Goal: Task Accomplishment & Management: Complete application form

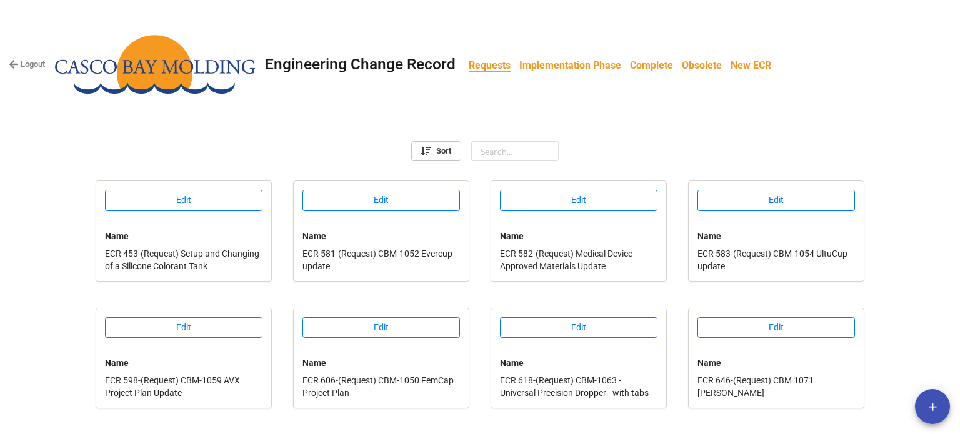
scroll to position [478, 0]
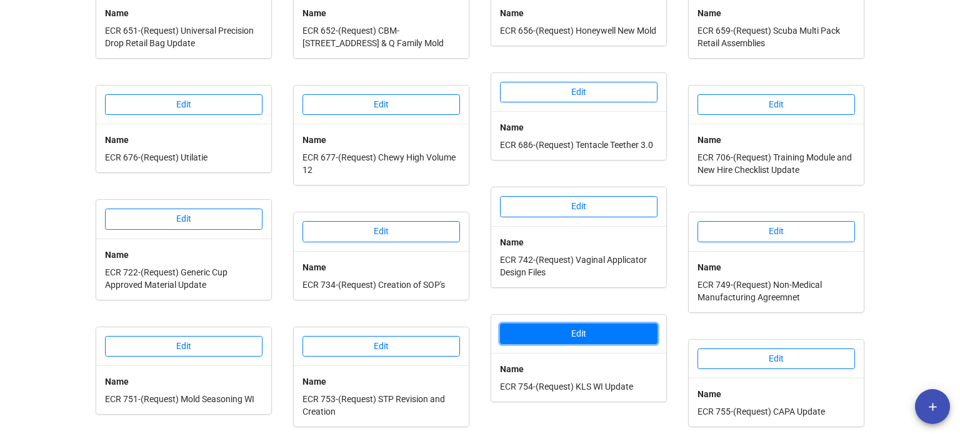
click at [595, 334] on button "Edit" at bounding box center [579, 334] width 158 height 21
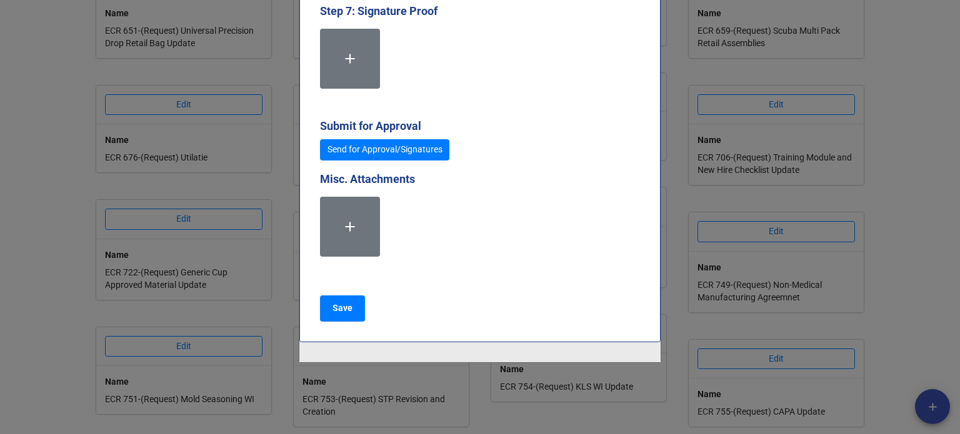
scroll to position [3442, 0]
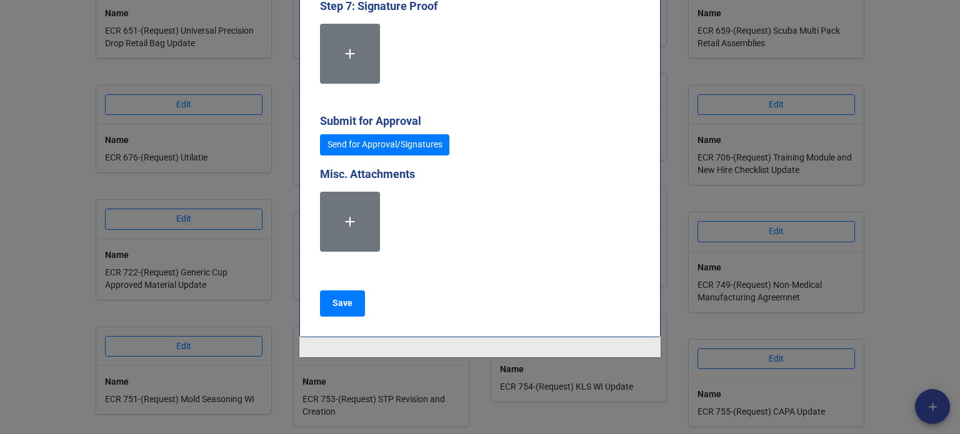
click at [680, 311] on div "× Close Request Step 1: CHANGE INFORMATION Requester [PERSON_NAME] Select ... N…" at bounding box center [480, 217] width 960 height 434
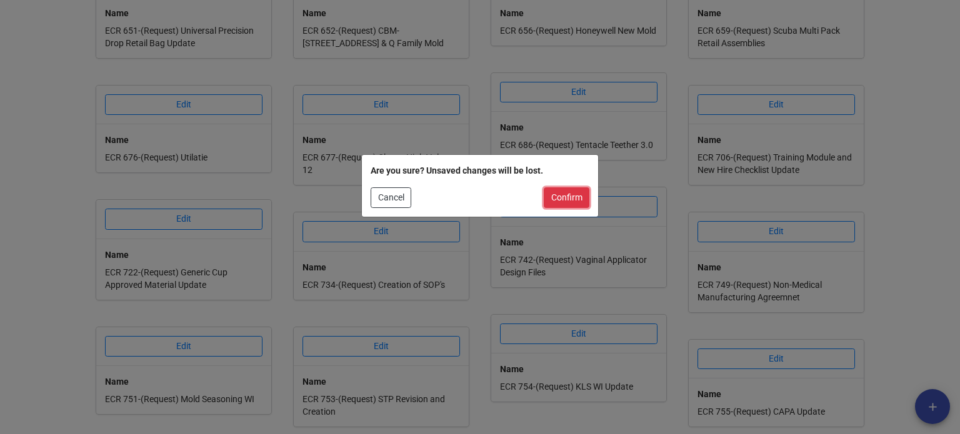
click at [574, 206] on button "Confirm" at bounding box center [567, 198] width 46 height 21
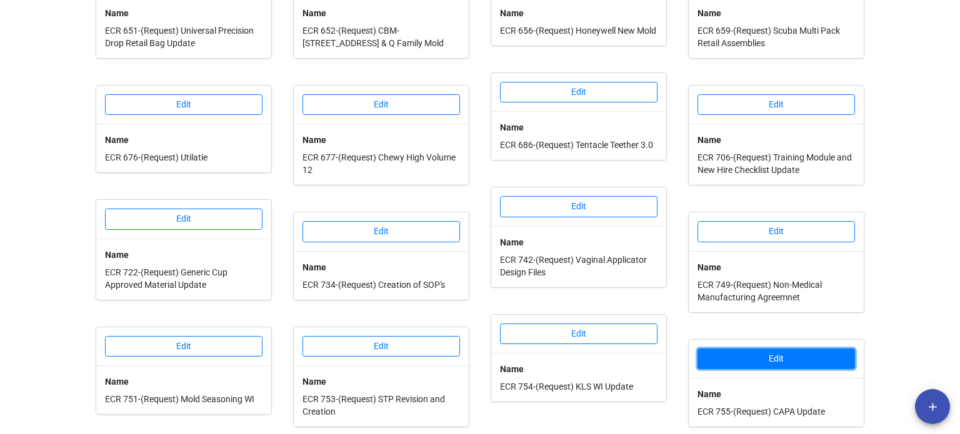
click at [751, 349] on button "Edit" at bounding box center [777, 359] width 158 height 21
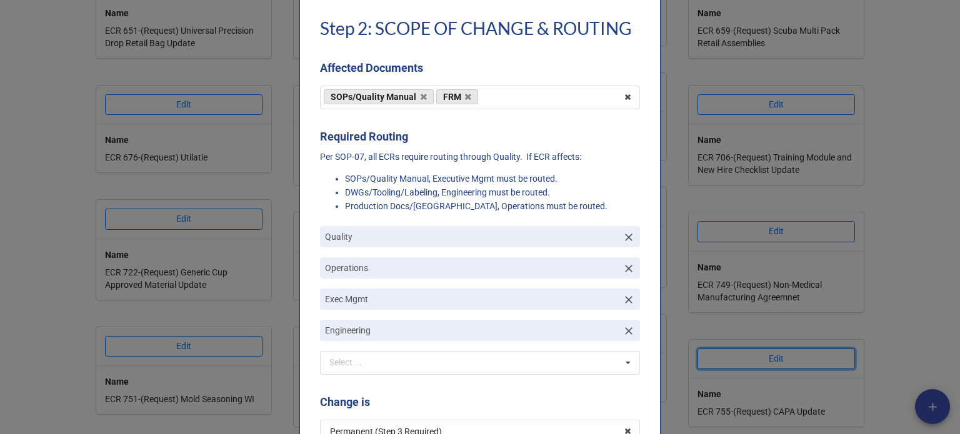
scroll to position [750, 0]
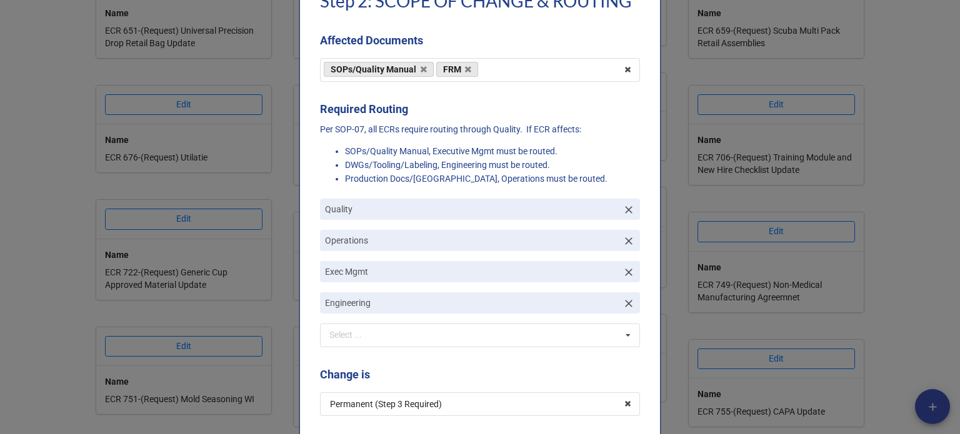
click at [675, 191] on div "× Close Request Step 1: CHANGE INFORMATION Requester [PERSON_NAME] Select ... N…" at bounding box center [480, 217] width 960 height 434
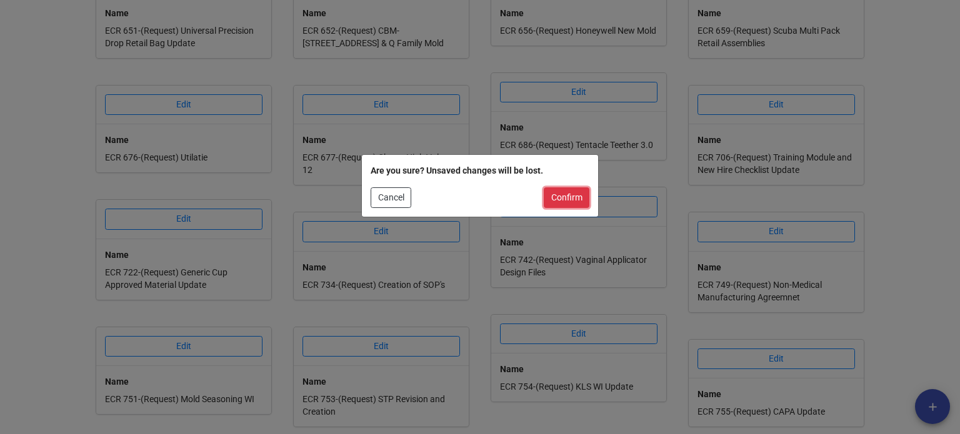
click at [580, 203] on button "Confirm" at bounding box center [567, 198] width 46 height 21
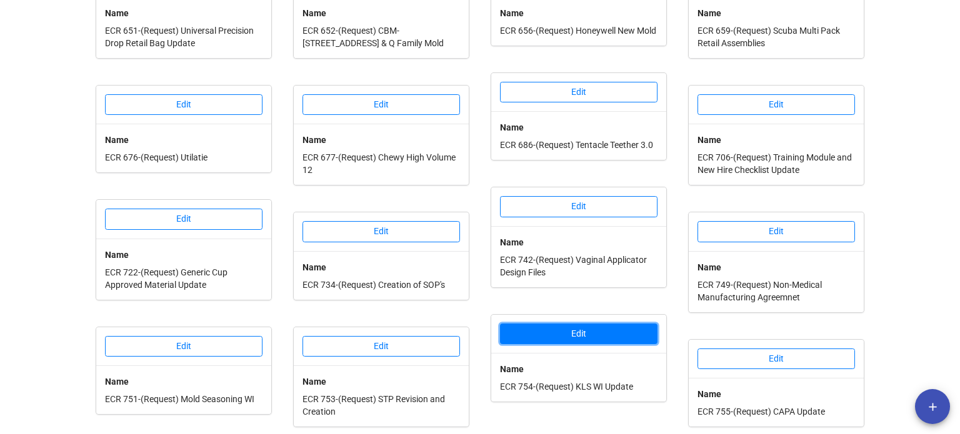
click at [611, 331] on button "Edit" at bounding box center [579, 334] width 158 height 21
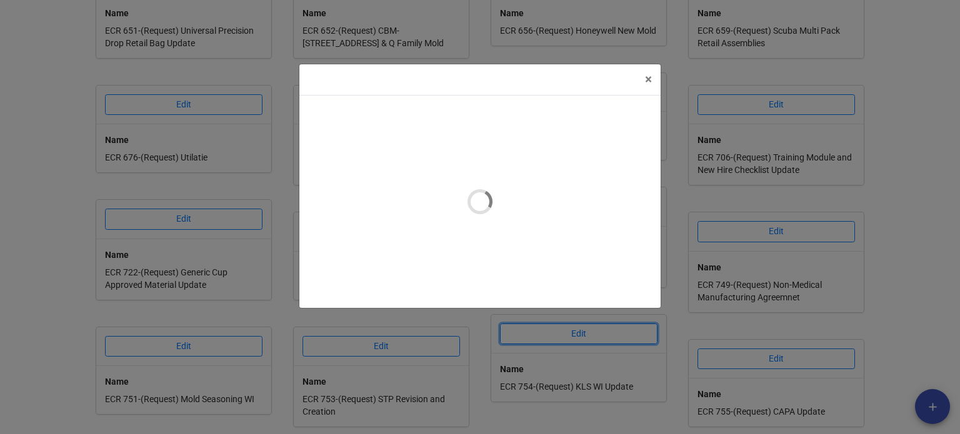
type textarea "x"
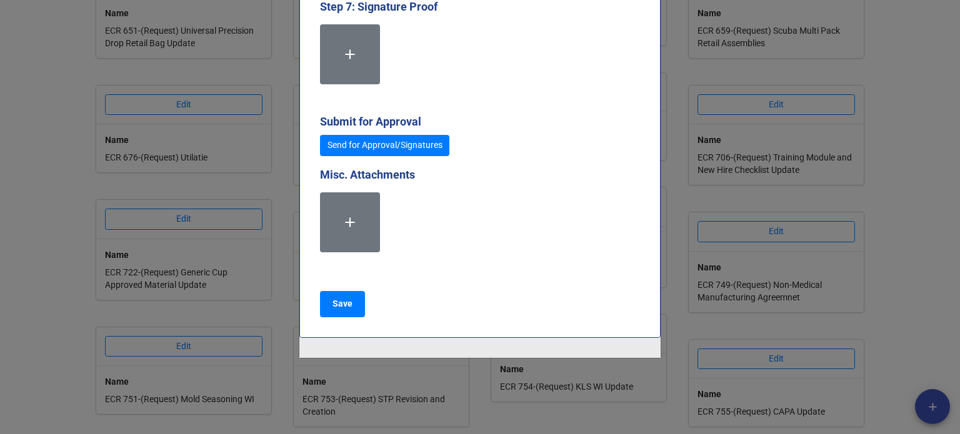
scroll to position [3442, 0]
click at [393, 150] on link "Send for Approval/Signatures" at bounding box center [384, 144] width 129 height 21
click at [343, 302] on b "Save" at bounding box center [343, 303] width 20 height 13
